Goal: Task Accomplishment & Management: Use online tool/utility

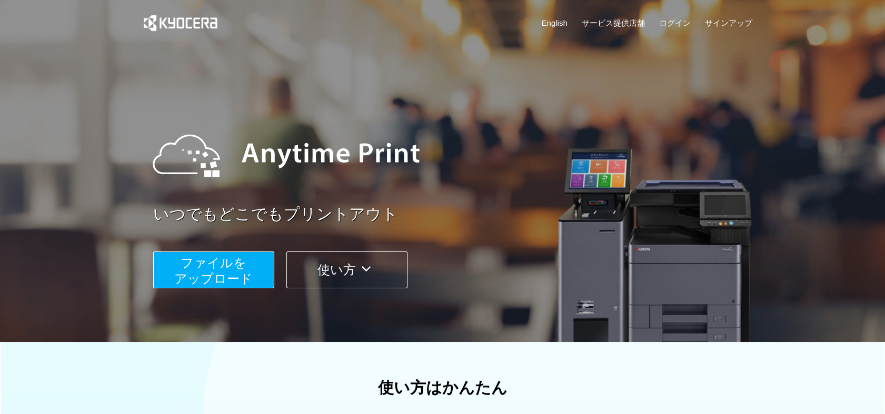
click at [213, 261] on span "ファイルを ​​アップロード" at bounding box center [213, 271] width 78 height 30
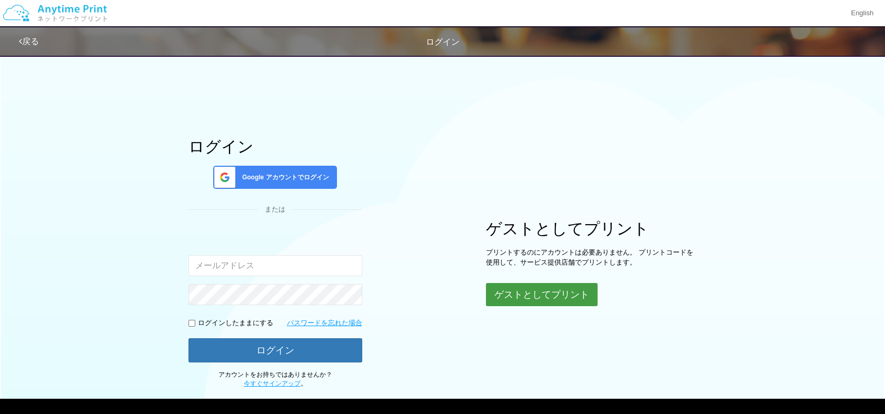
click at [539, 293] on button "ゲストとしてプリント" at bounding box center [542, 294] width 112 height 23
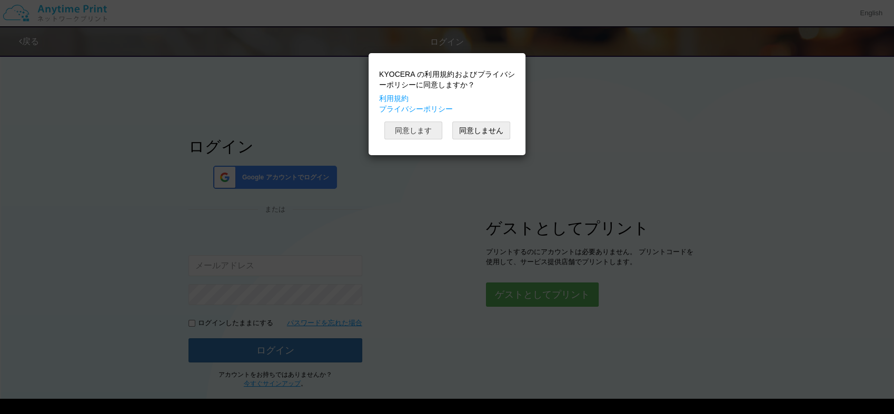
click at [402, 131] on button "同意します" at bounding box center [413, 131] width 58 height 18
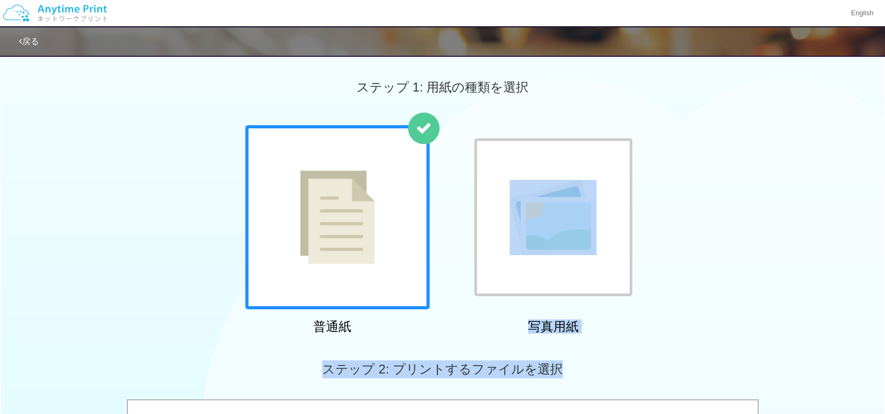
click at [885, 301] on html "English 戻る ステップ 1: 用紙の種類を選択 普通紙 写真用紙" at bounding box center [442, 207] width 885 height 414
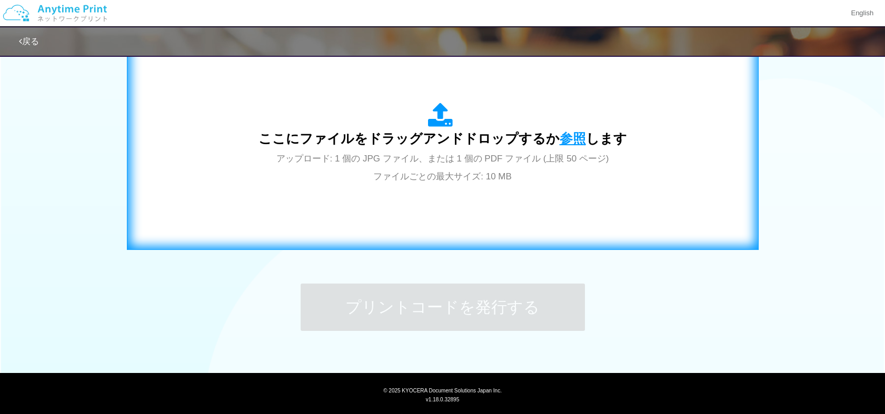
click at [565, 137] on span "参照" at bounding box center [573, 138] width 26 height 15
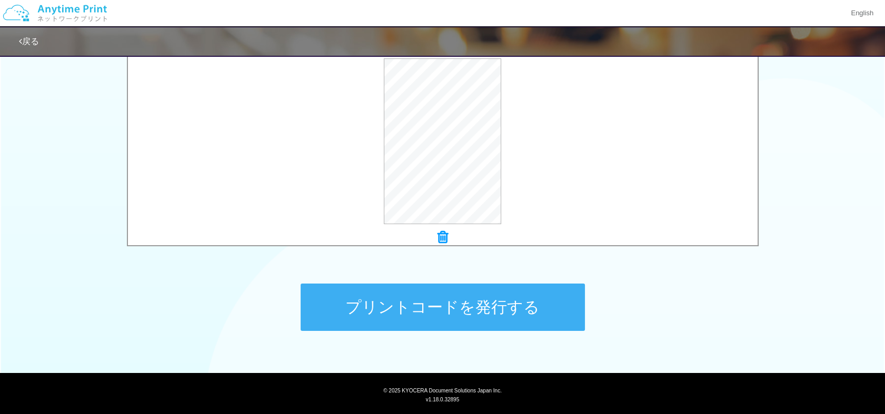
click at [443, 304] on button "プリントコードを発行する" at bounding box center [443, 307] width 284 height 47
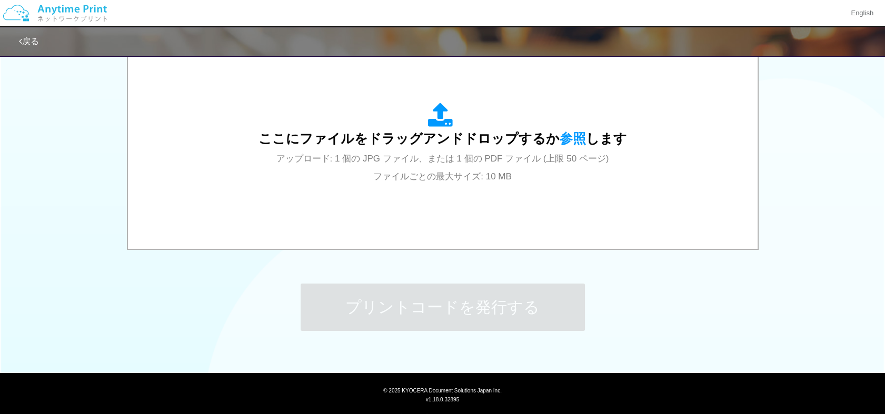
scroll to position [0, 0]
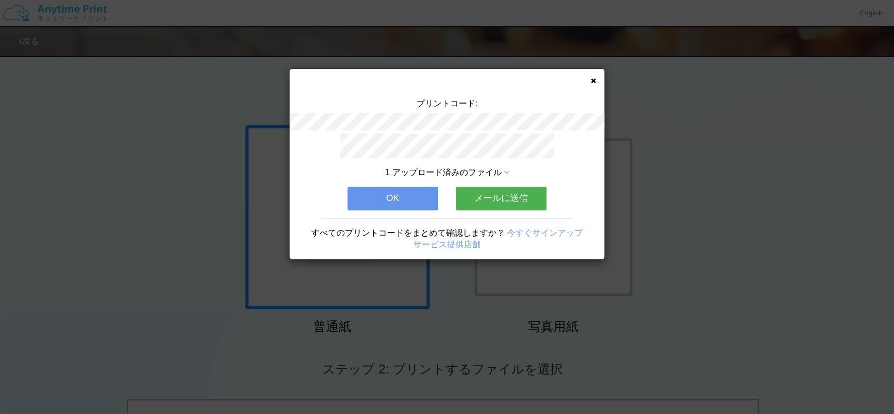
click at [392, 187] on button "OK" at bounding box center [393, 198] width 91 height 23
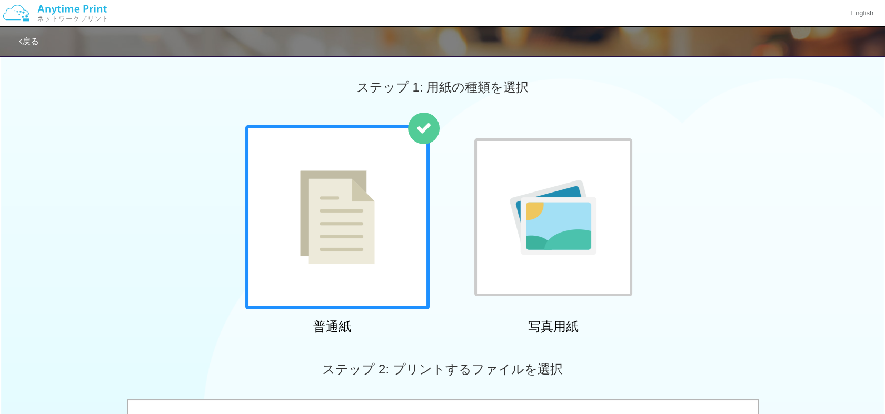
scroll to position [362, 0]
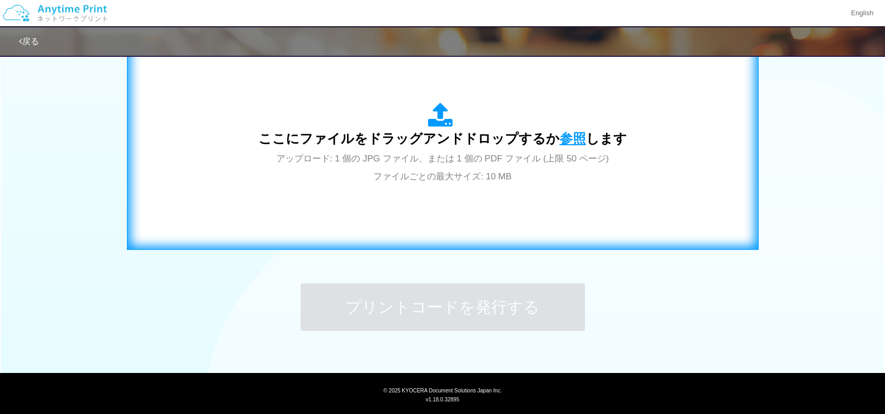
click at [565, 138] on span "参照" at bounding box center [573, 138] width 26 height 15
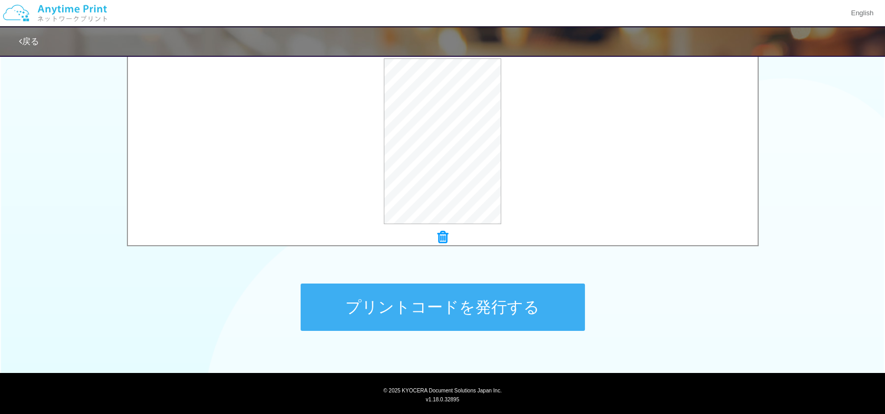
click at [407, 297] on button "プリントコードを発行する" at bounding box center [443, 307] width 284 height 47
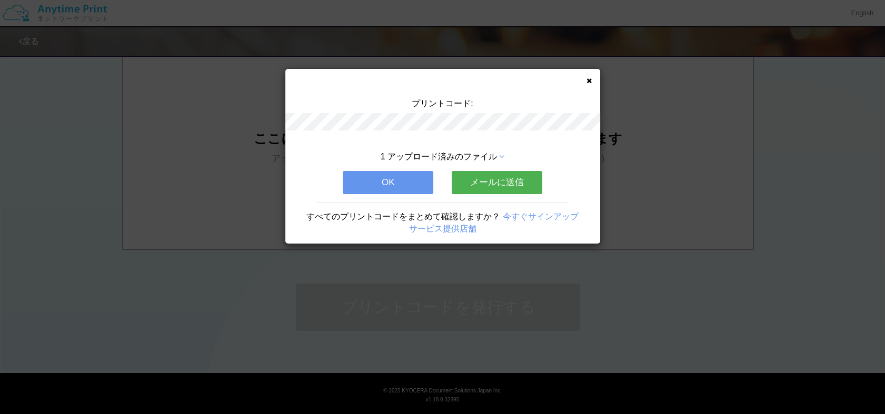
scroll to position [0, 0]
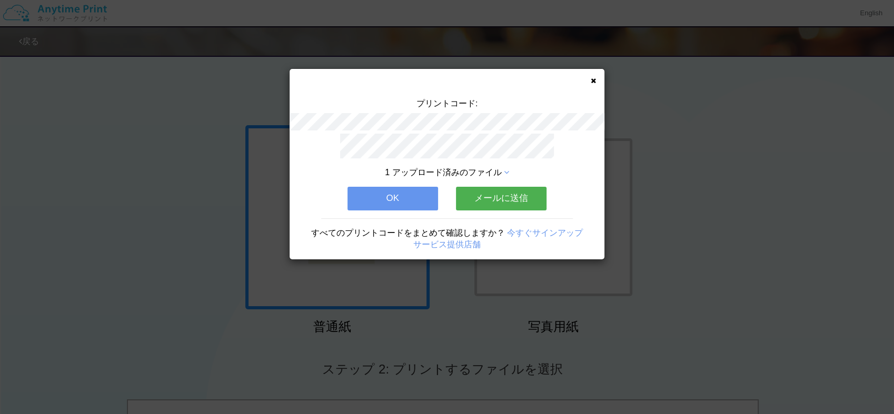
click at [381, 193] on button "OK" at bounding box center [393, 198] width 91 height 23
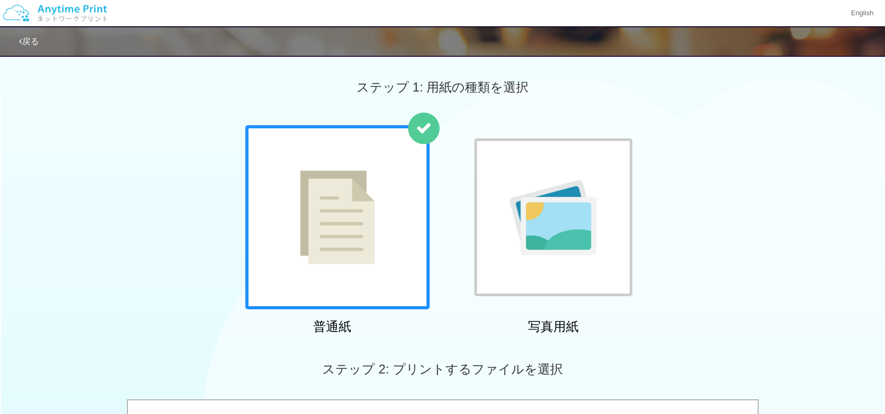
scroll to position [362, 0]
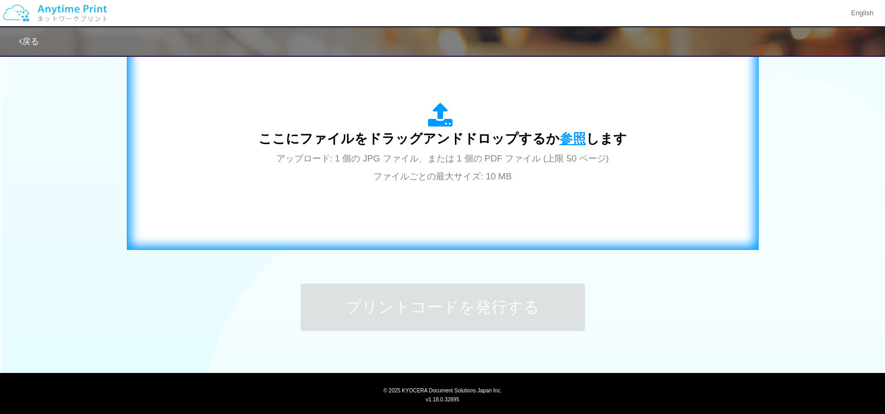
click at [568, 135] on span "参照" at bounding box center [573, 138] width 26 height 15
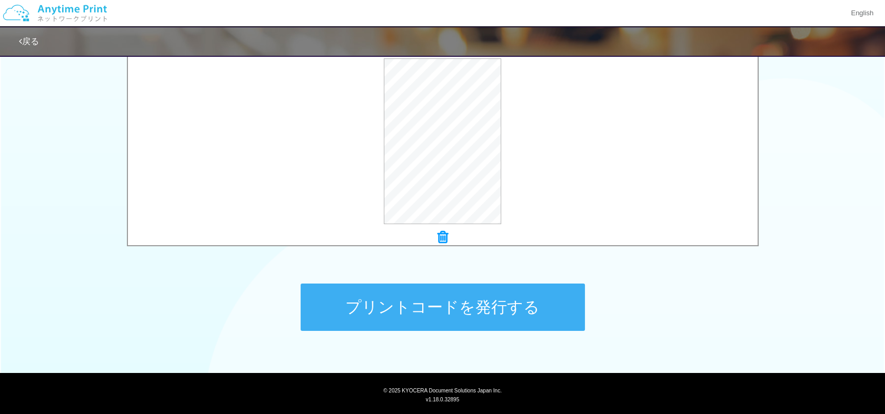
click at [448, 301] on button "プリントコードを発行する" at bounding box center [443, 307] width 284 height 47
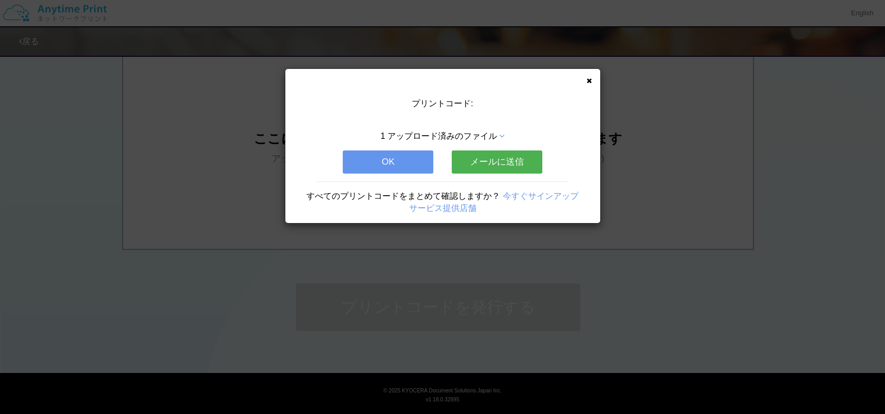
scroll to position [0, 0]
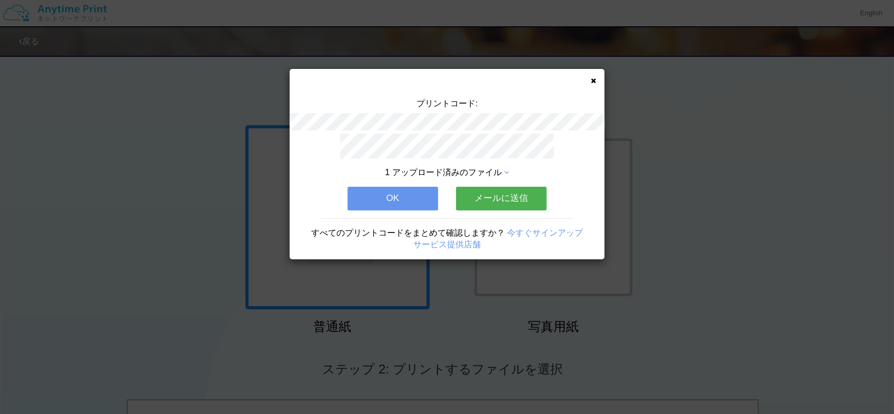
click at [404, 192] on button "OK" at bounding box center [393, 198] width 91 height 23
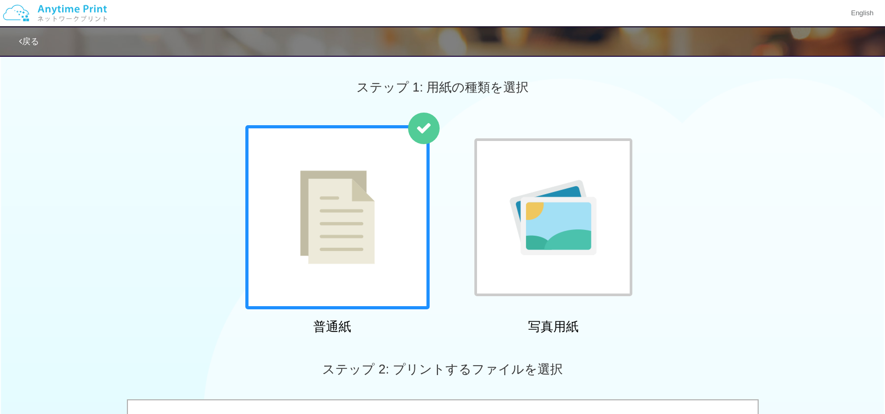
scroll to position [362, 0]
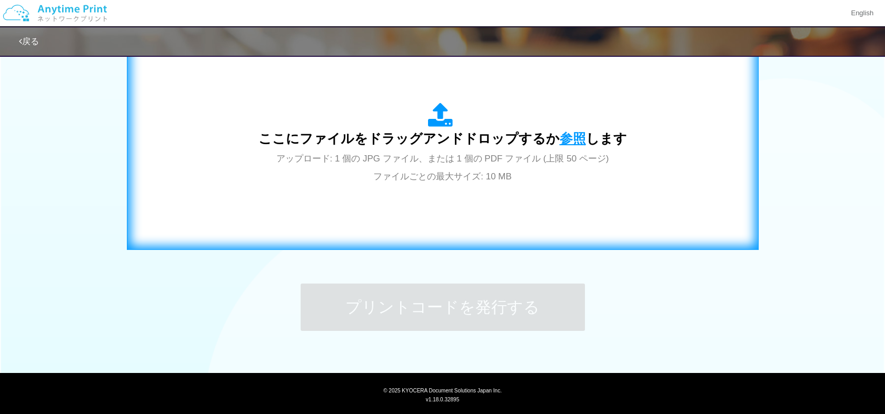
click at [566, 135] on span "参照" at bounding box center [573, 138] width 26 height 15
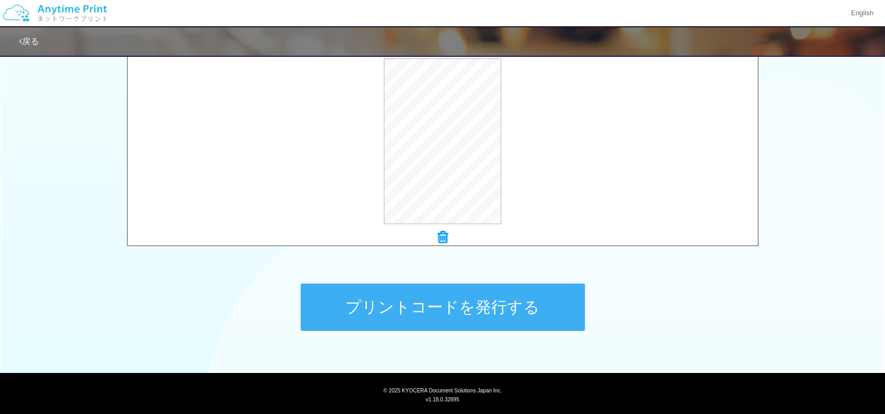
click at [446, 297] on button "プリントコードを発行する" at bounding box center [443, 307] width 284 height 47
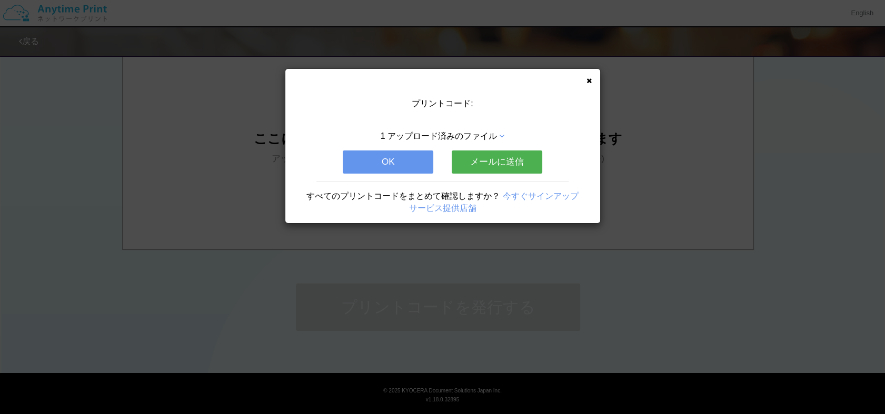
scroll to position [0, 0]
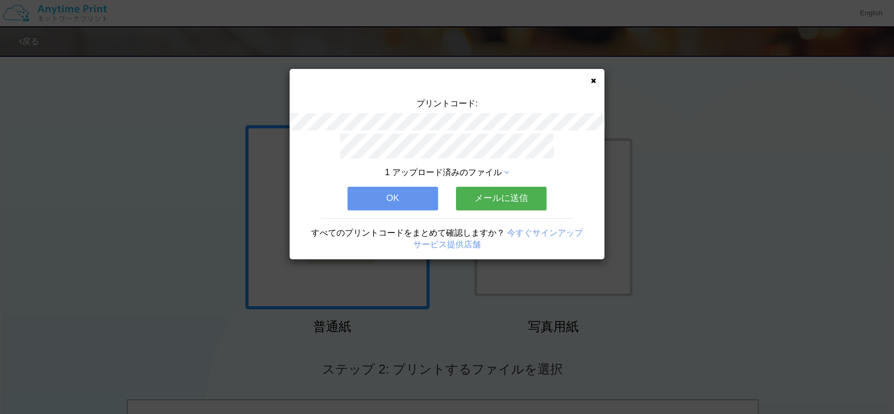
click at [401, 190] on button "OK" at bounding box center [393, 198] width 91 height 23
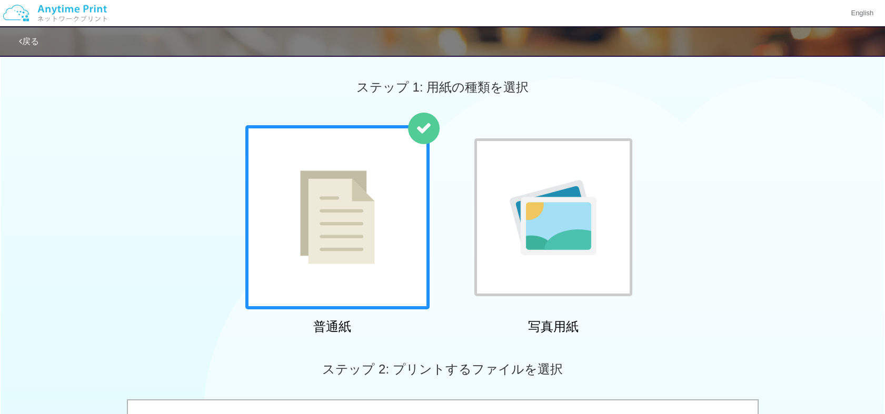
scroll to position [362, 0]
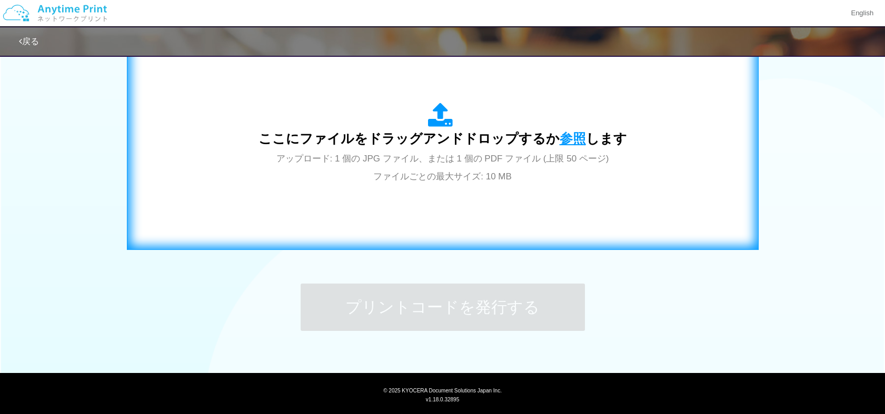
click at [568, 133] on span "参照" at bounding box center [573, 138] width 26 height 15
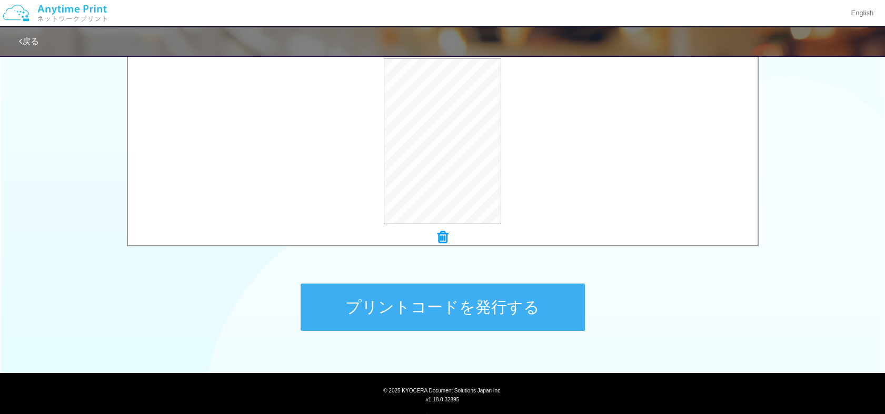
click at [459, 309] on button "プリントコードを発行する" at bounding box center [443, 307] width 284 height 47
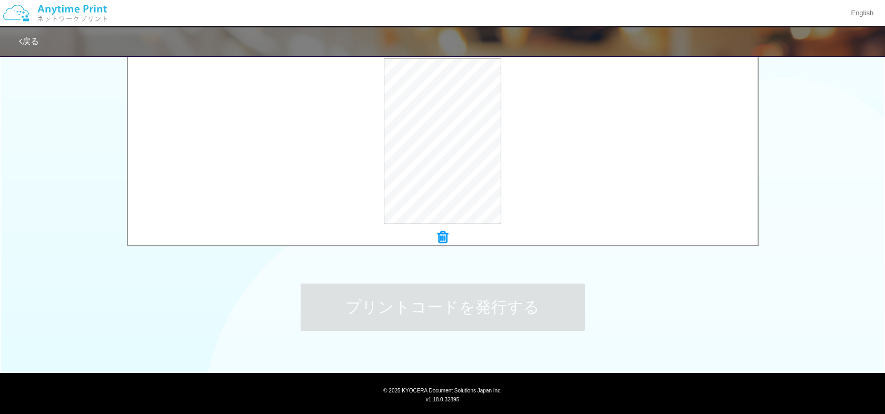
scroll to position [0, 0]
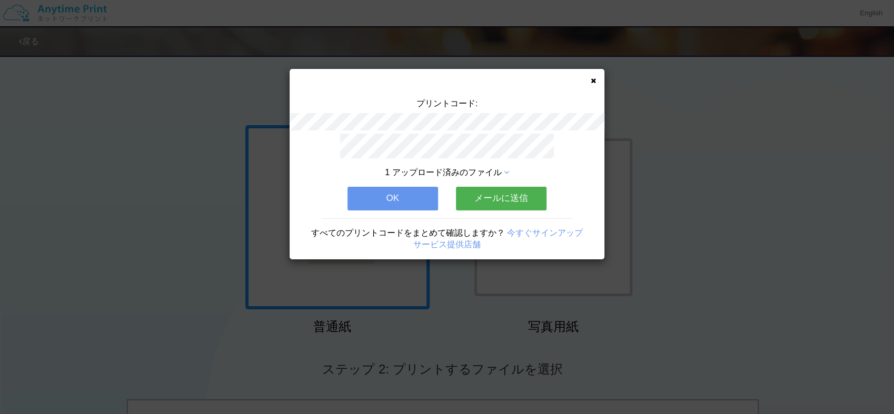
click at [400, 194] on button "OK" at bounding box center [393, 198] width 91 height 23
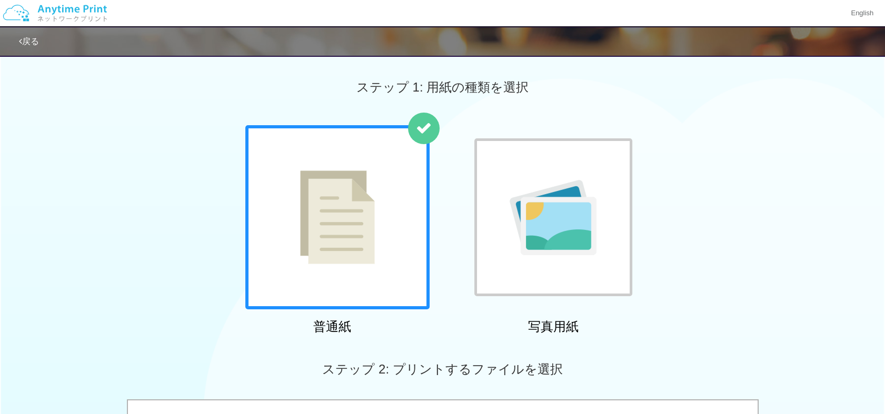
scroll to position [362, 0]
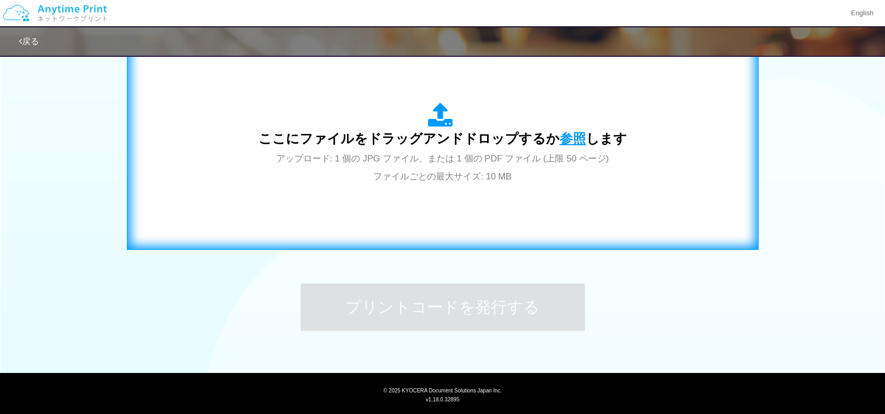
click at [571, 134] on span "参照" at bounding box center [573, 138] width 26 height 15
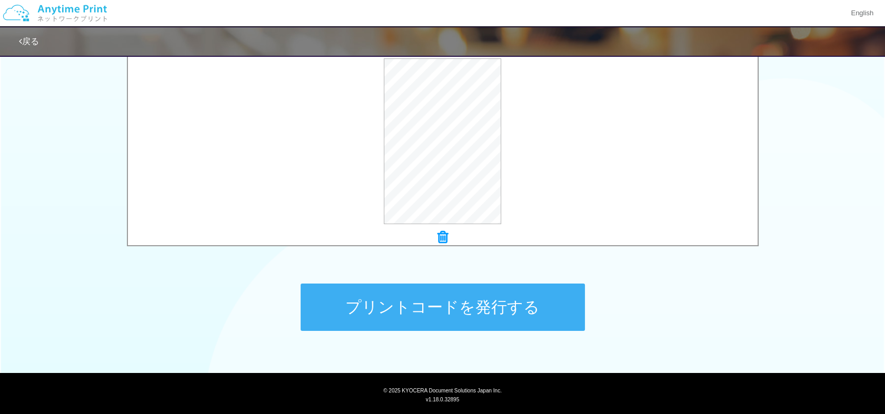
click at [444, 304] on button "プリントコードを発行する" at bounding box center [443, 307] width 284 height 47
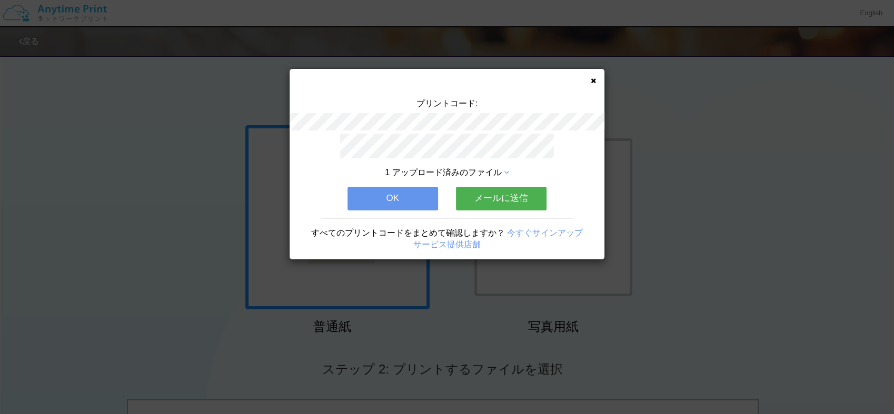
click at [393, 194] on button "OK" at bounding box center [393, 198] width 91 height 23
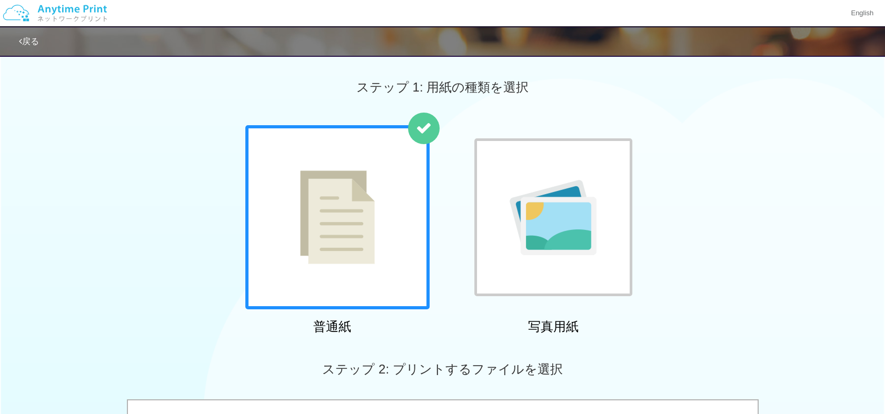
scroll to position [362, 0]
